Goal: Task Accomplishment & Management: Use online tool/utility

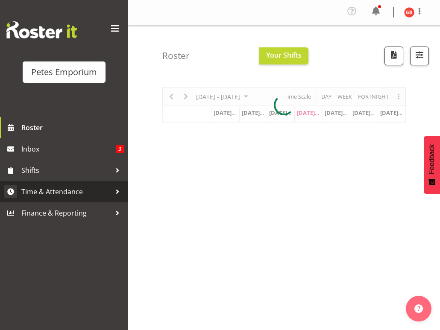
click at [60, 193] on span "Time & Attendance" at bounding box center [66, 191] width 90 height 13
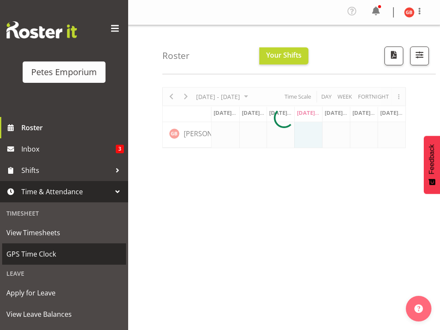
click at [43, 259] on span "GPS Time Clock" at bounding box center [63, 254] width 115 height 13
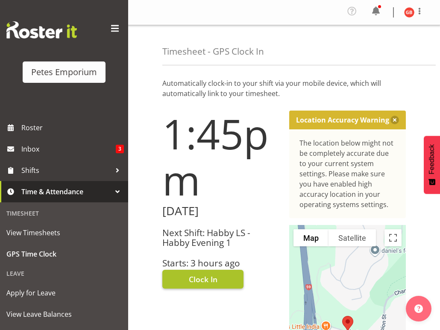
click at [224, 288] on button "Clock In" at bounding box center [202, 279] width 81 height 19
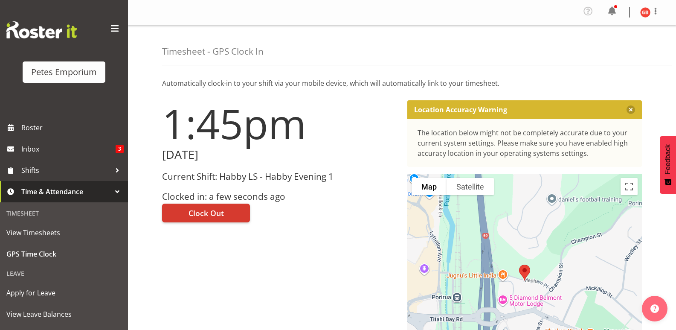
click at [439, 16] on img at bounding box center [646, 12] width 10 height 10
click at [439, 50] on link "Log Out" at bounding box center [620, 46] width 82 height 15
